Goal: Book appointment/travel/reservation

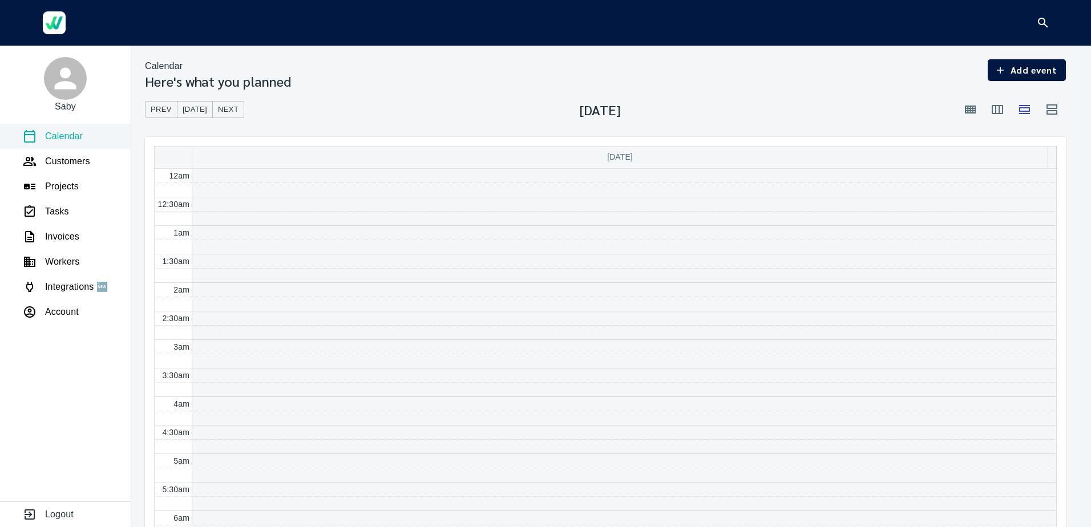
scroll to position [343, 0]
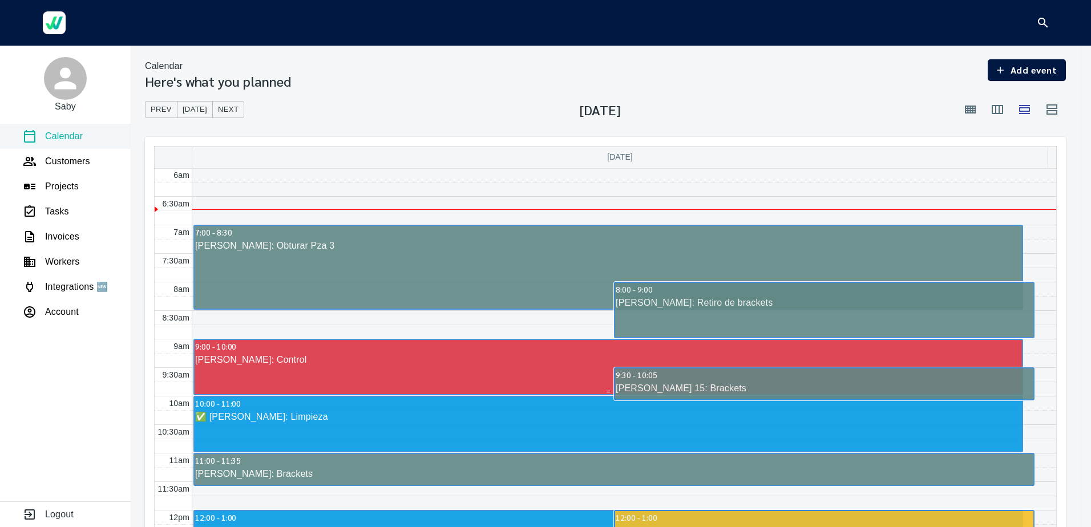
click at [532, 348] on div "9:00 - 10:00" at bounding box center [609, 346] width 828 height 13
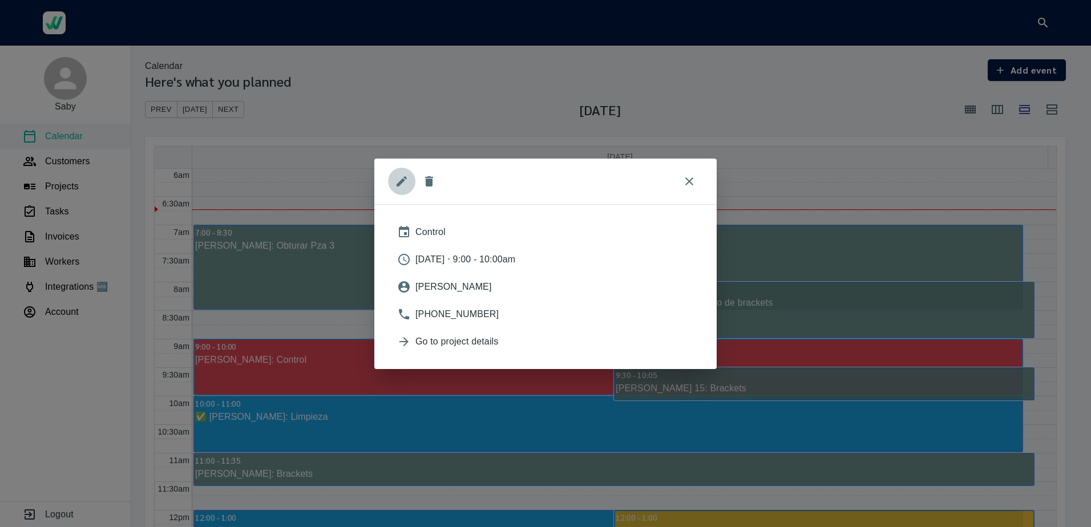
click at [403, 184] on icon "edit" at bounding box center [402, 182] width 14 height 14
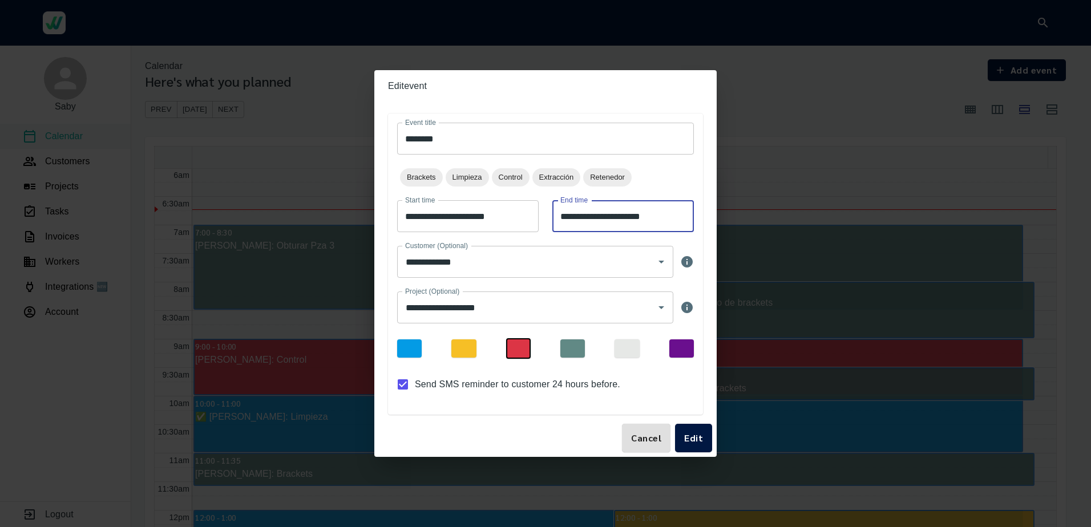
click at [671, 214] on input "**********" at bounding box center [624, 216] width 142 height 32
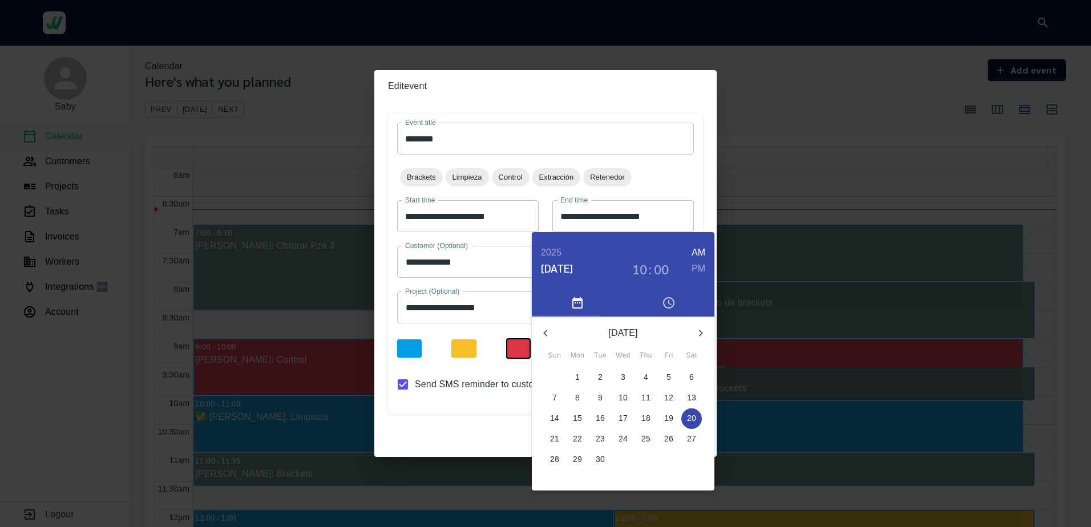
click at [653, 268] on div "10 : 00" at bounding box center [651, 261] width 82 height 32
click at [635, 270] on h3 "10" at bounding box center [640, 269] width 15 height 16
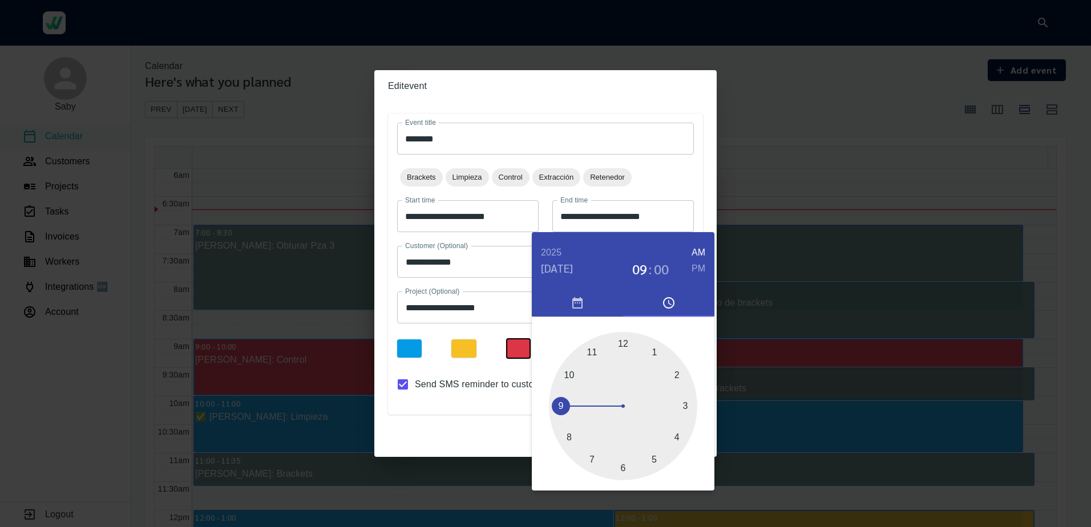
click at [557, 405] on div at bounding box center [623, 406] width 148 height 148
type input "**********"
click at [591, 454] on div at bounding box center [623, 406] width 148 height 148
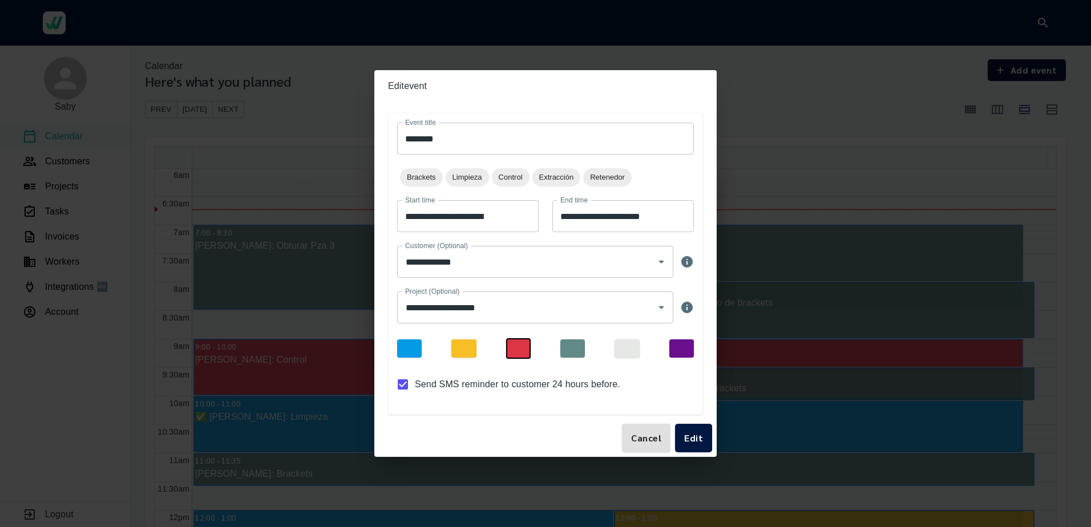
click at [584, 348] on div at bounding box center [573, 349] width 25 height 18
click at [712, 444] on div "Cancel Edit" at bounding box center [545, 439] width 343 height 38
click at [695, 441] on span "Edit" at bounding box center [693, 438] width 19 height 16
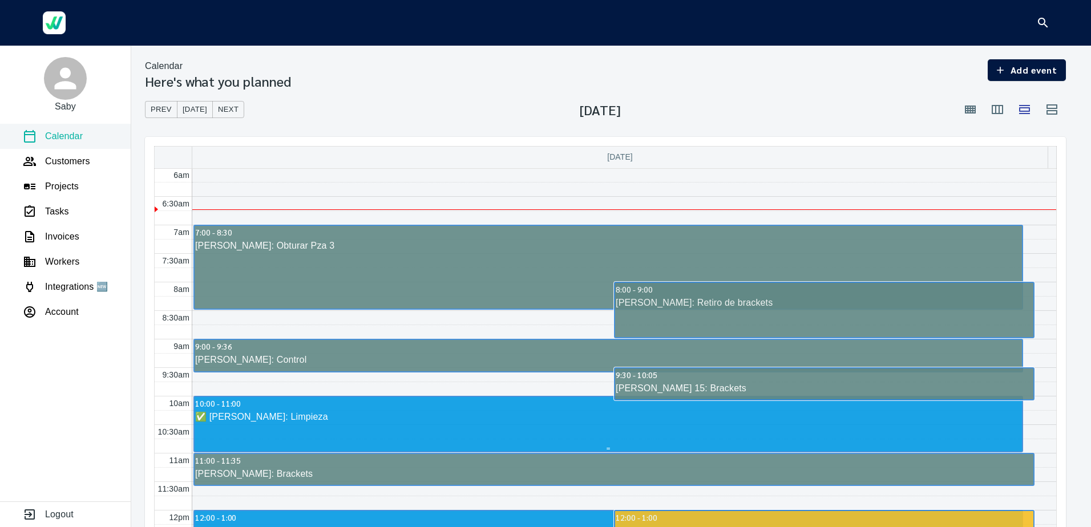
click at [339, 416] on div "✅ [PERSON_NAME]: Limpieza" at bounding box center [609, 417] width 828 height 14
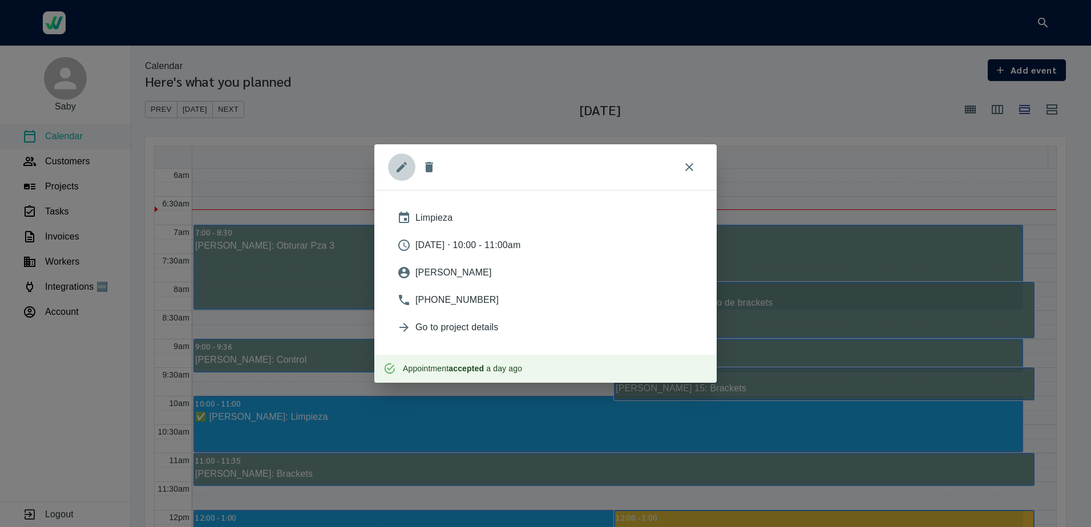
click at [405, 171] on icon "edit" at bounding box center [402, 167] width 14 height 14
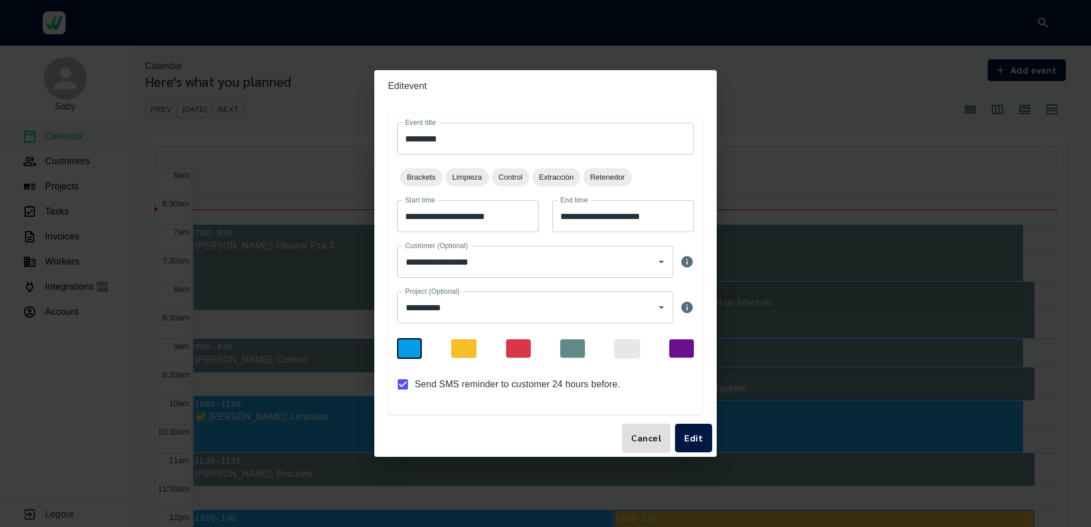
click at [584, 350] on div at bounding box center [573, 349] width 25 height 18
click at [697, 446] on button "Edit" at bounding box center [693, 438] width 37 height 29
